Goal: Navigation & Orientation: Find specific page/section

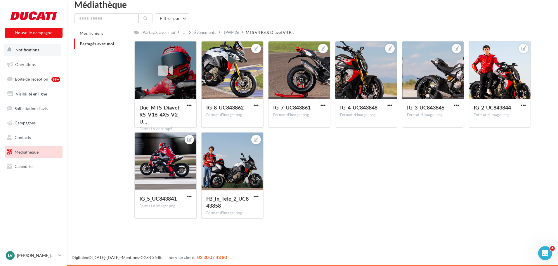
click at [27, 55] on button "Notifications" at bounding box center [33, 50] width 58 height 12
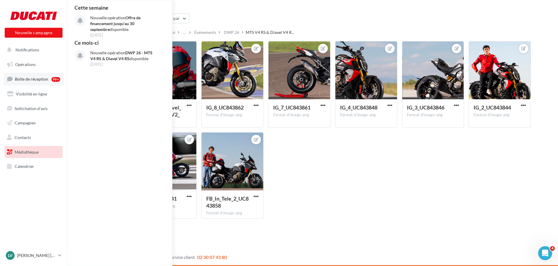
click at [25, 77] on span "Boîte de réception" at bounding box center [31, 79] width 33 height 5
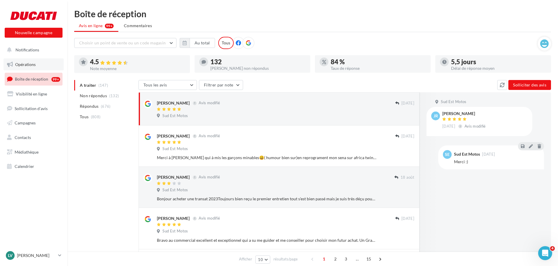
click at [38, 64] on link "Opérations" at bounding box center [34, 64] width 60 height 12
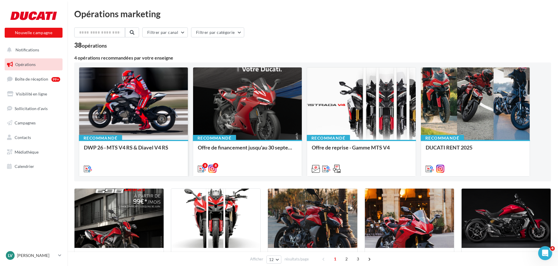
click at [140, 124] on div at bounding box center [133, 104] width 109 height 73
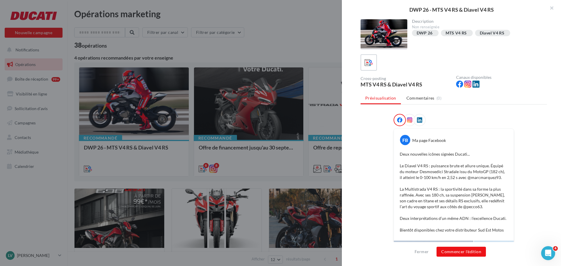
scroll to position [29, 0]
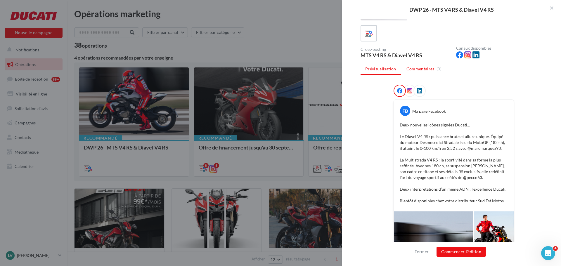
click at [419, 69] on span "Commentaires" at bounding box center [421, 69] width 28 height 6
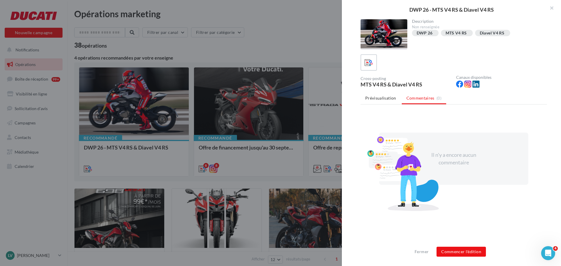
scroll to position [0, 0]
click at [371, 97] on span "Prévisualisation" at bounding box center [380, 98] width 31 height 5
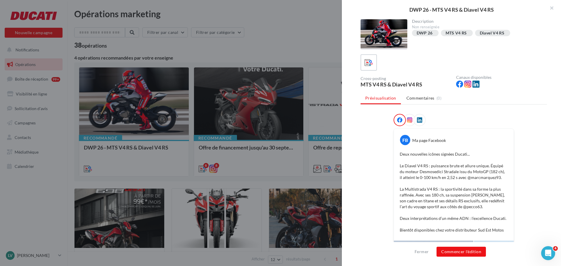
click at [409, 122] on icon at bounding box center [409, 120] width 5 height 5
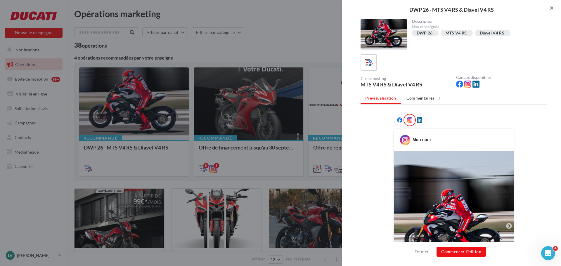
click at [552, 10] on button "button" at bounding box center [549, 9] width 23 height 18
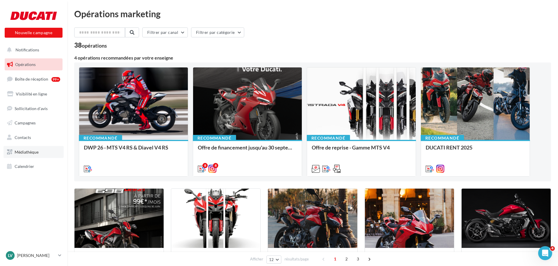
click at [13, 153] on link "Médiathèque" at bounding box center [34, 152] width 60 height 12
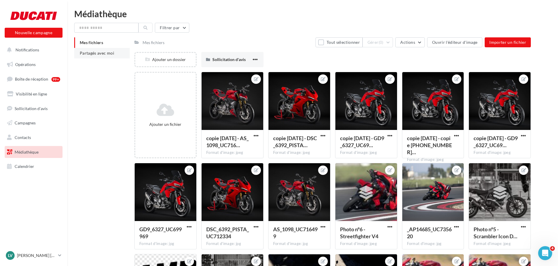
click at [103, 54] on span "Partagés avec moi" at bounding box center [97, 53] width 34 height 5
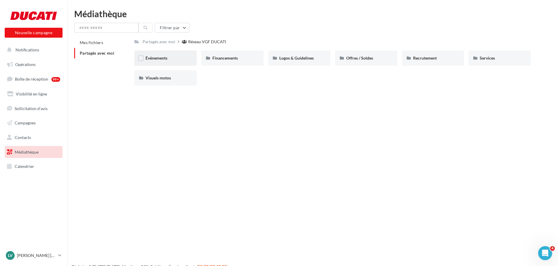
click at [170, 60] on div "Événements" at bounding box center [166, 58] width 40 height 6
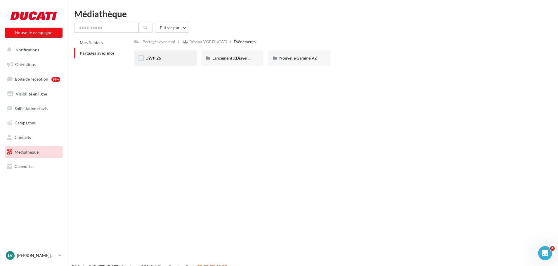
click at [165, 59] on div "DWP 26" at bounding box center [166, 58] width 40 height 6
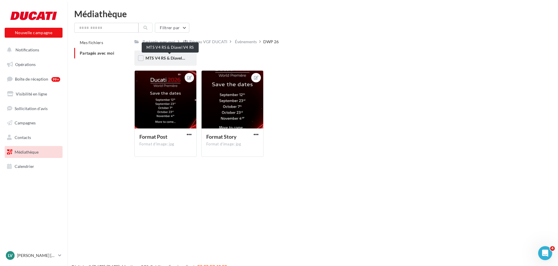
click at [182, 60] on span "MTS V4 RS & Diavel V4 RS" at bounding box center [170, 58] width 49 height 5
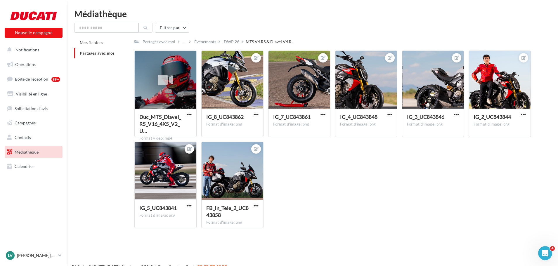
click at [29, 153] on span "Médiathèque" at bounding box center [27, 152] width 24 height 5
